Goal: Book appointment/travel/reservation

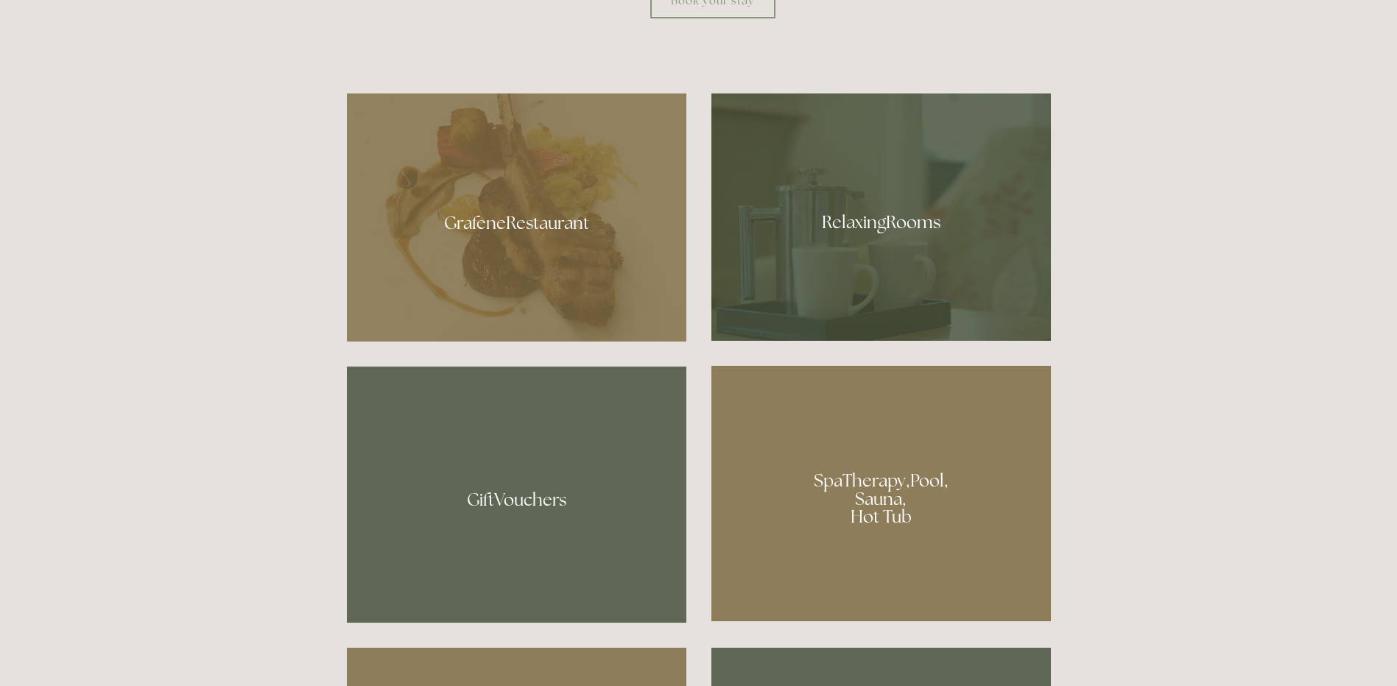
scroll to position [957, 0]
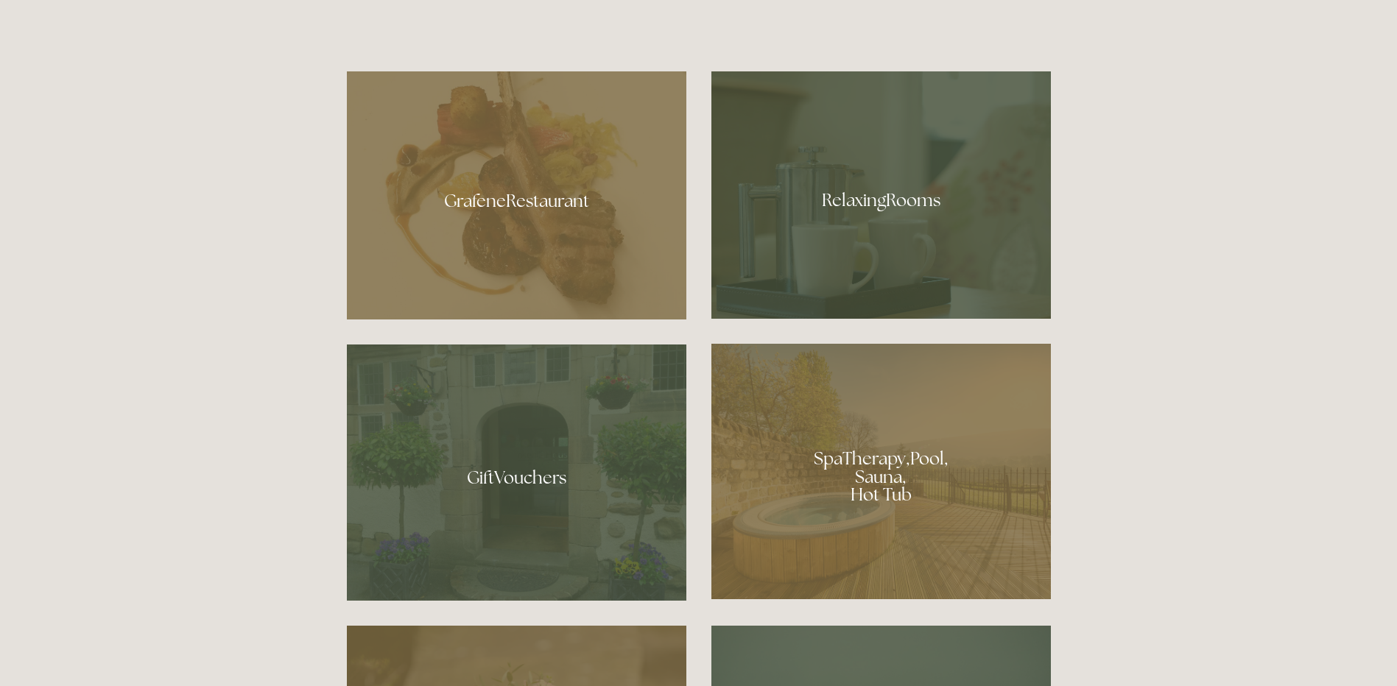
click at [935, 300] on div at bounding box center [881, 194] width 340 height 247
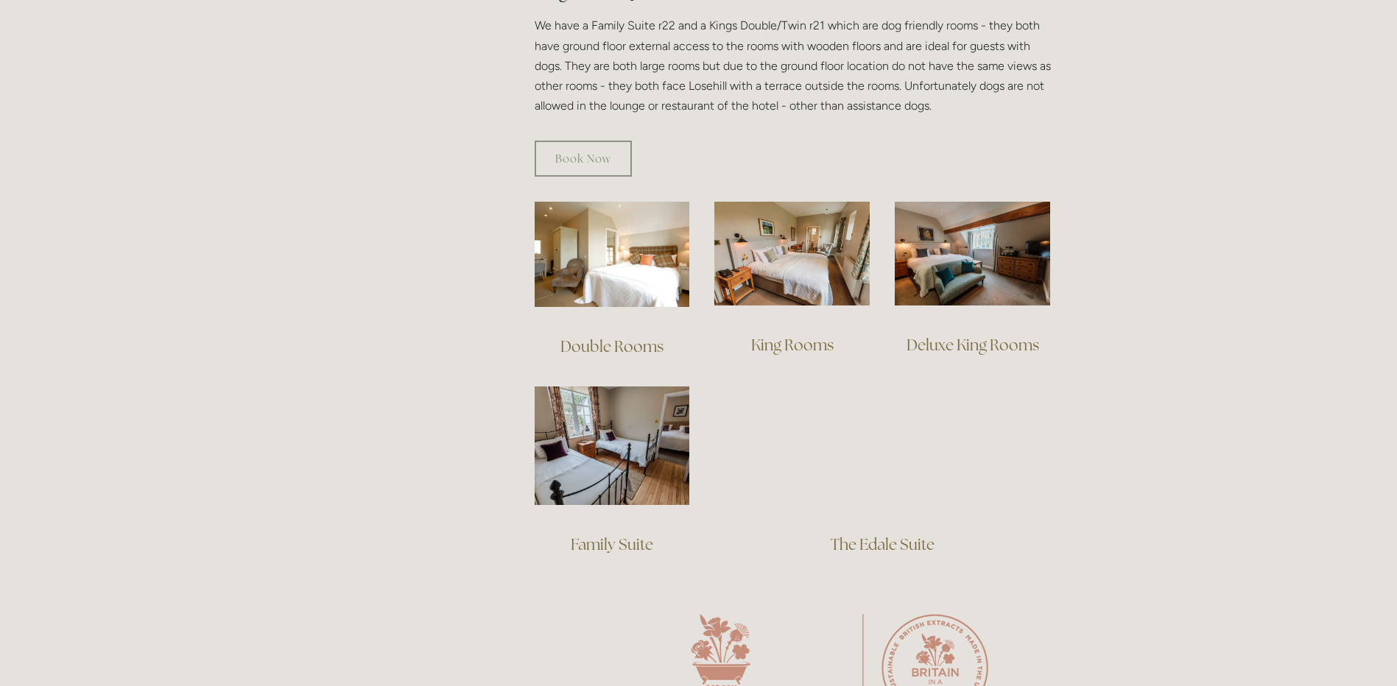
scroll to position [957, 0]
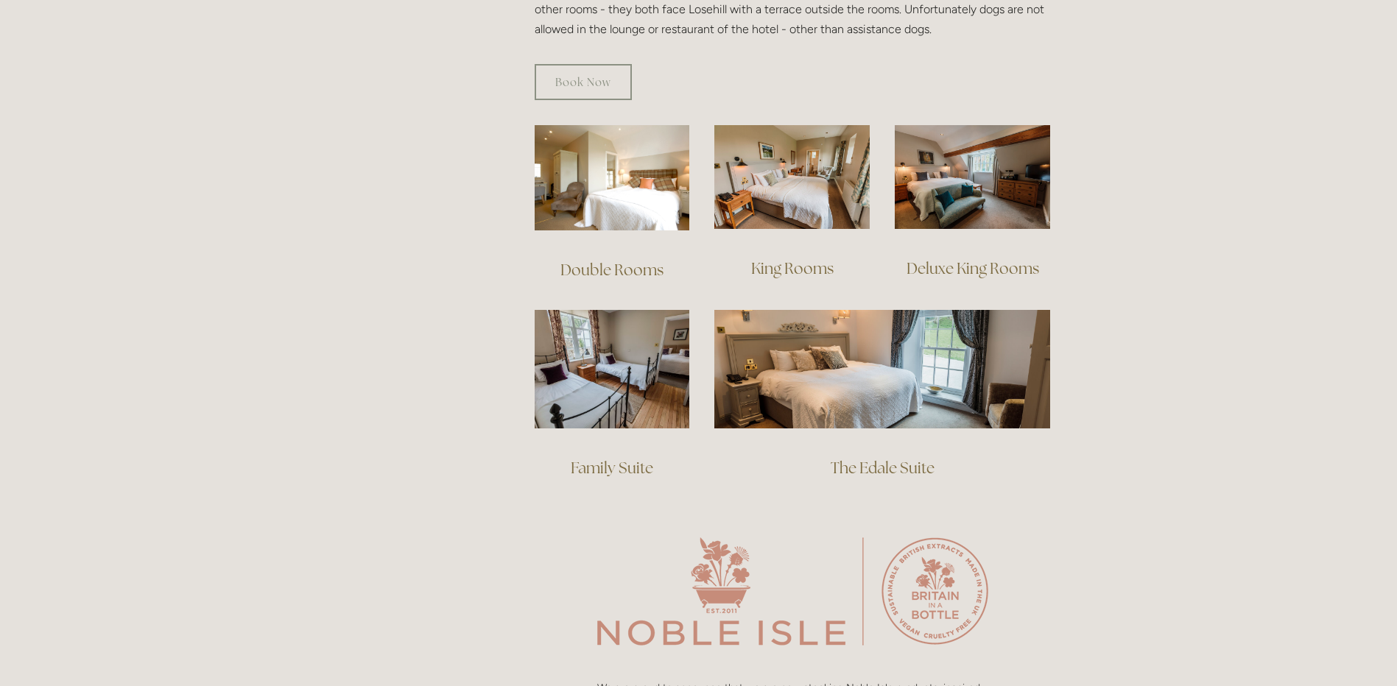
click at [797, 259] on link "King Rooms" at bounding box center [792, 269] width 82 height 20
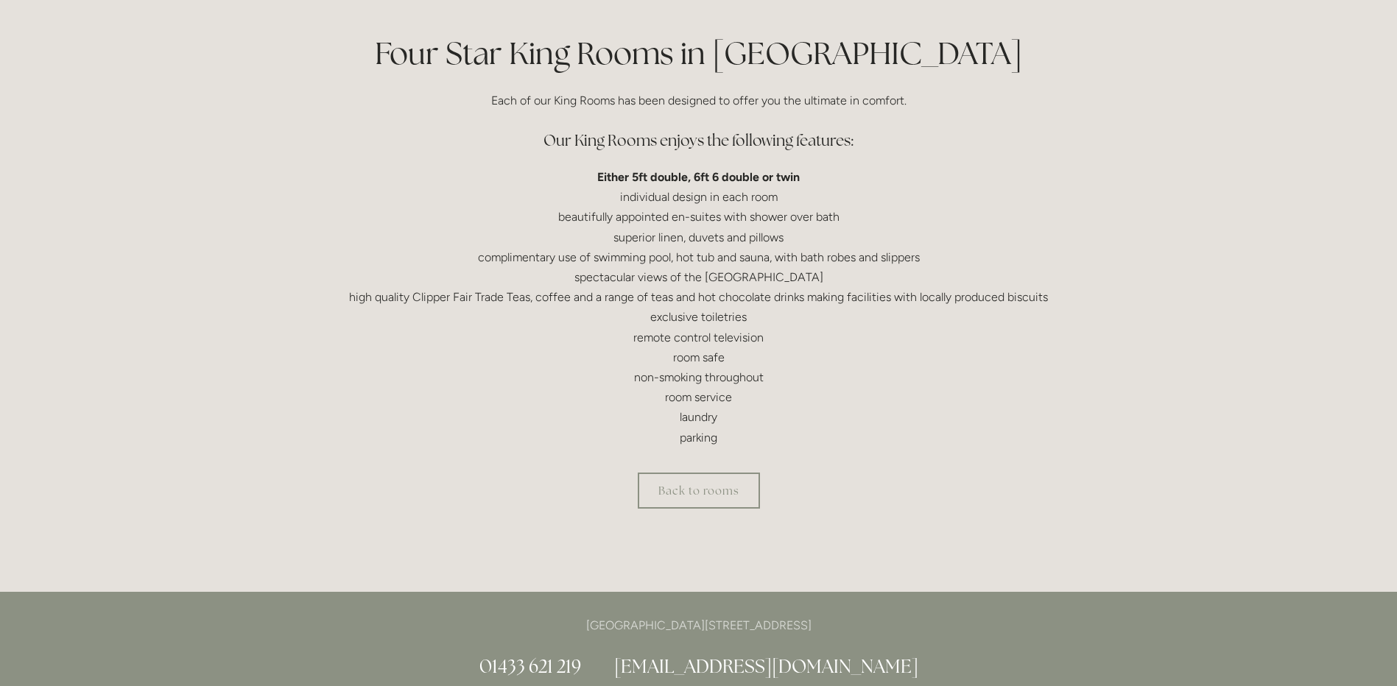
scroll to position [368, 0]
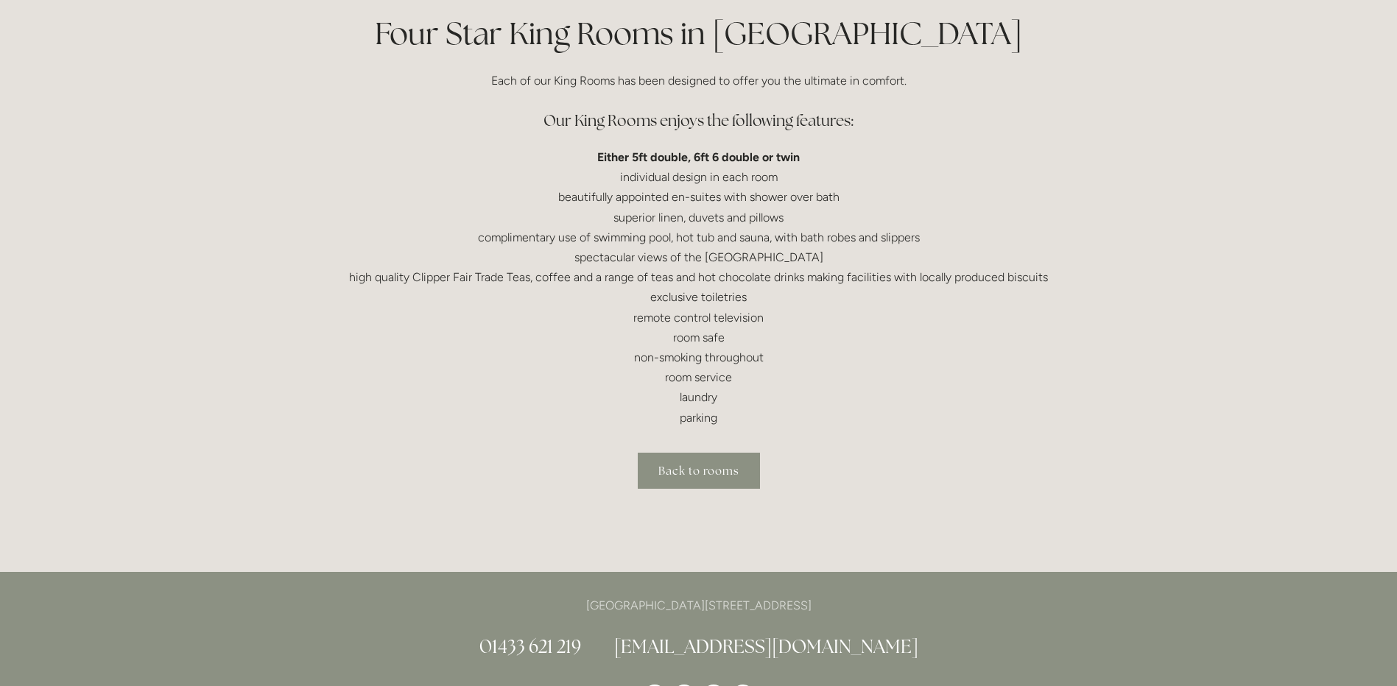
click at [720, 474] on link "Back to rooms" at bounding box center [699, 471] width 122 height 36
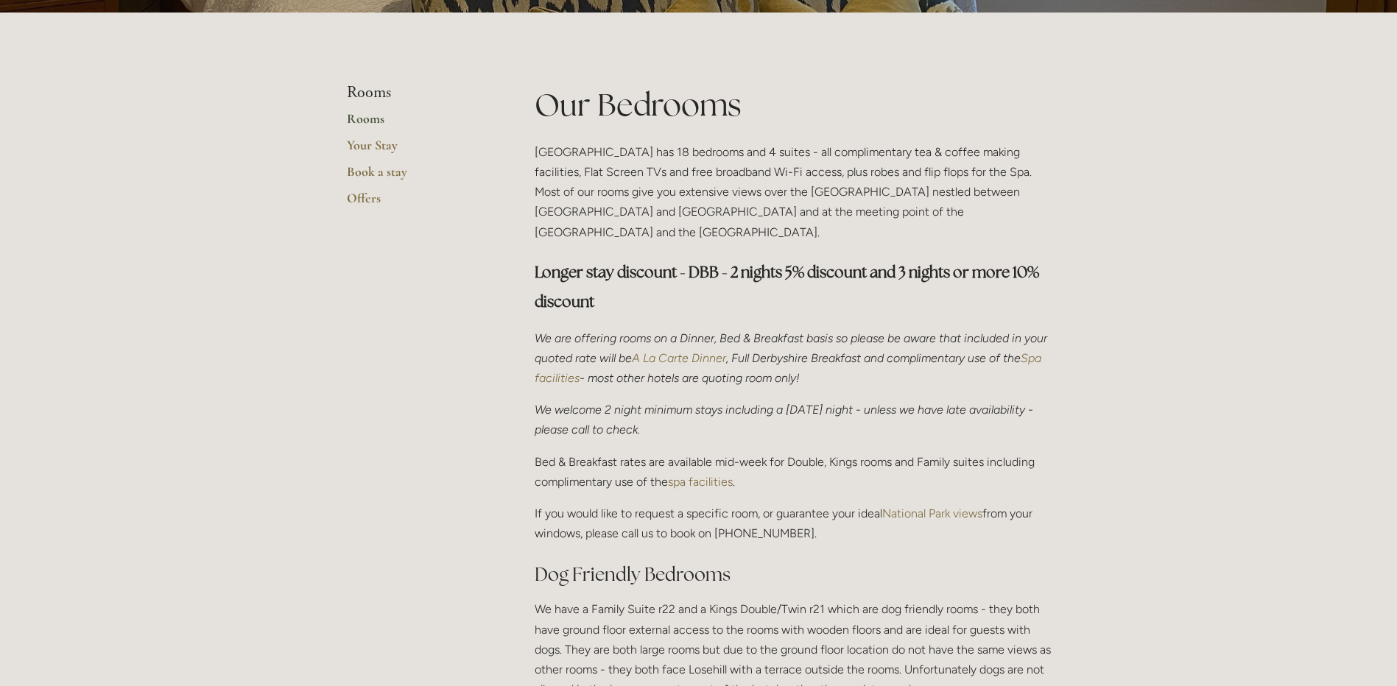
scroll to position [295, 0]
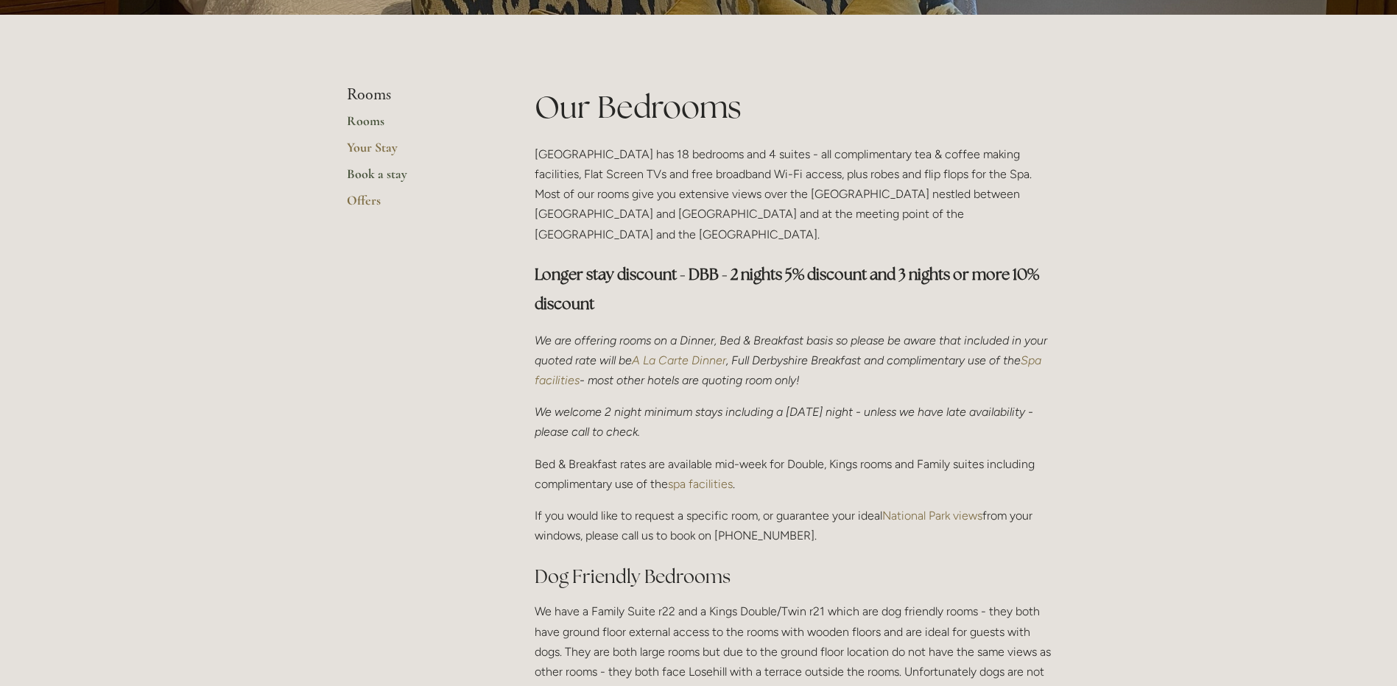
click at [382, 175] on link "Book a stay" at bounding box center [417, 179] width 141 height 27
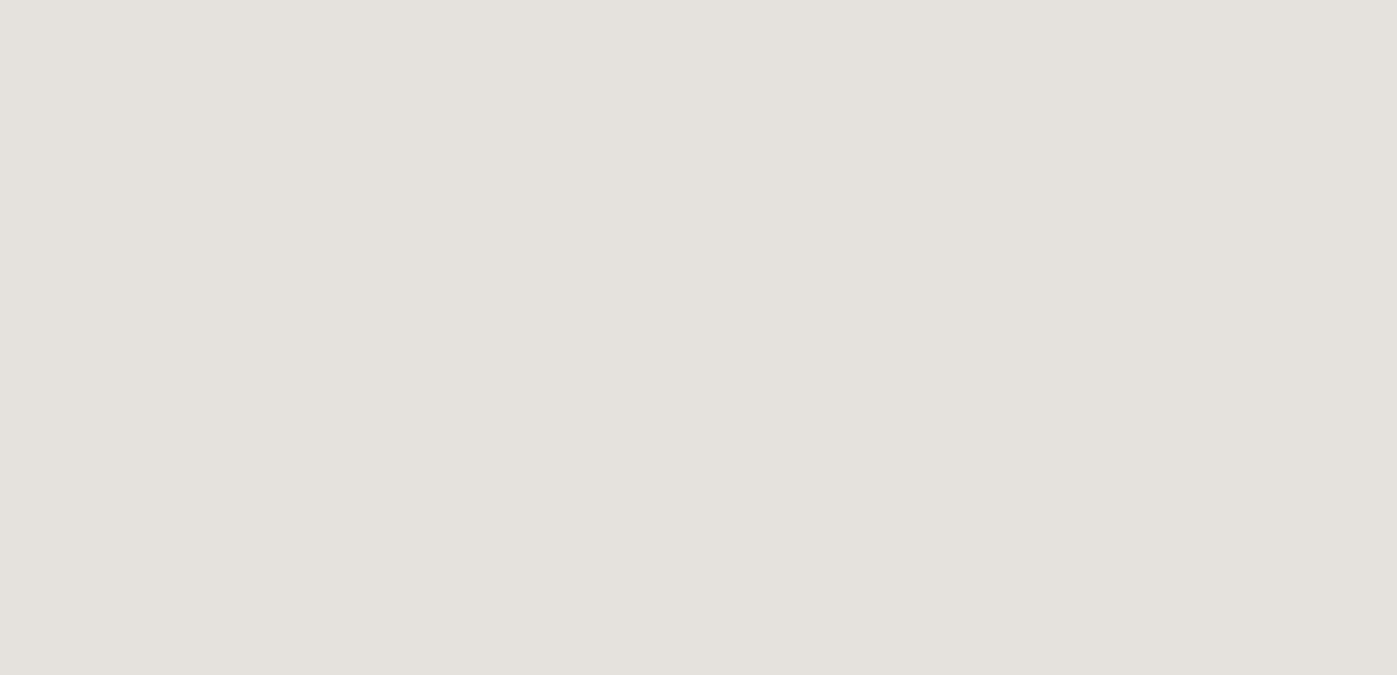
scroll to position [449, 0]
